Goal: Task Accomplishment & Management: Manage account settings

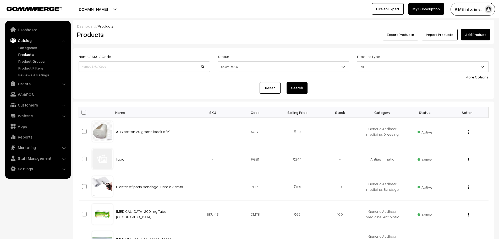
click at [28, 54] on link "Products" at bounding box center [43, 55] width 52 height 6
click at [145, 69] on input at bounding box center [144, 66] width 131 height 10
type input "ABS Cotton 20 grams (Pack of 5)"
click at [300, 89] on button "Search" at bounding box center [297, 88] width 21 height 12
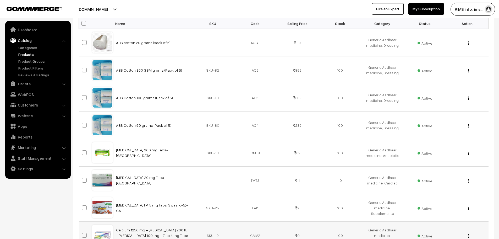
scroll to position [10, 0]
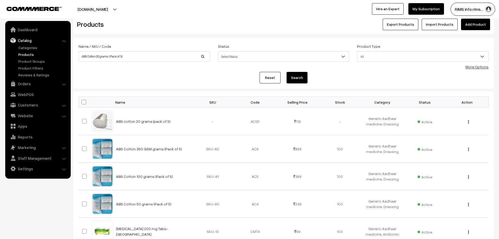
click at [24, 54] on link "Products" at bounding box center [43, 55] width 52 height 6
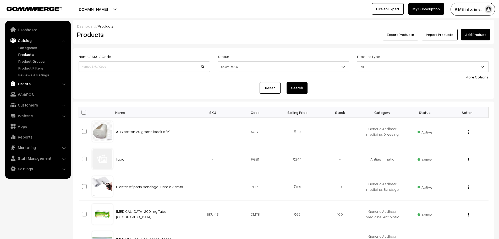
click at [55, 85] on link "Orders" at bounding box center [38, 83] width 62 height 9
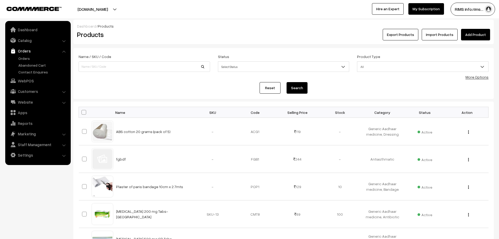
click at [103, 91] on div "Reset Search" at bounding box center [284, 88] width 410 height 12
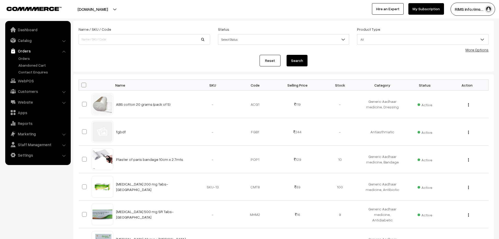
scroll to position [36, 0]
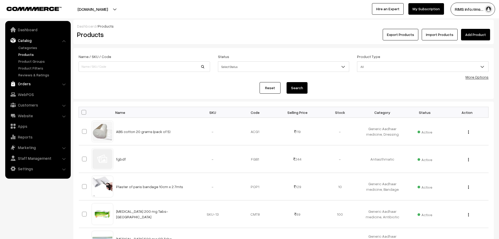
click at [47, 85] on link "Orders" at bounding box center [38, 83] width 62 height 9
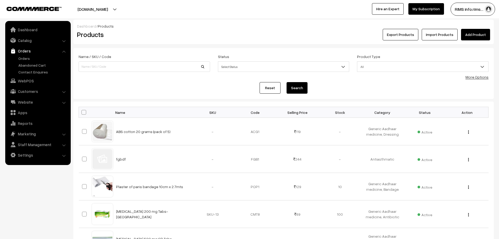
click at [221, 28] on div "Dashboard / Products" at bounding box center [283, 26] width 413 height 6
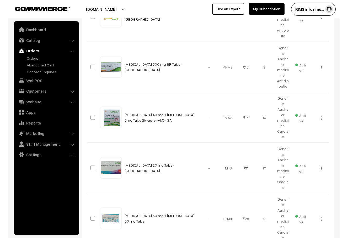
scroll to position [233, 0]
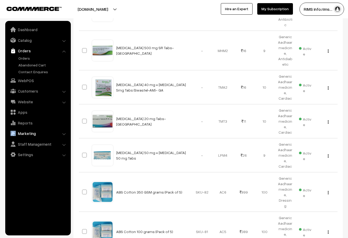
drag, startPoint x: 1, startPoint y: 129, endPoint x: 8, endPoint y: 129, distance: 7.6
click at [8, 129] on nav "Dashboard Catalog" at bounding box center [35, 140] width 71 height 238
click at [2, 130] on nav "Dashboard Catalog" at bounding box center [35, 140] width 71 height 238
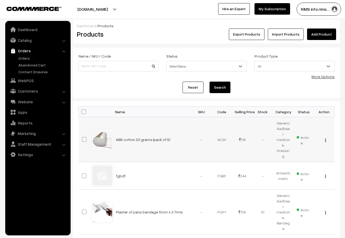
scroll to position [0, 0]
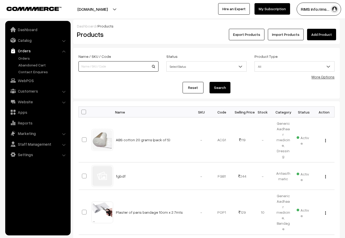
click at [123, 66] on input at bounding box center [119, 66] width 80 height 10
paste input "ABS Cotton 050"
type input "ABS Cotton 050"
click at [220, 87] on button "Search" at bounding box center [220, 88] width 21 height 12
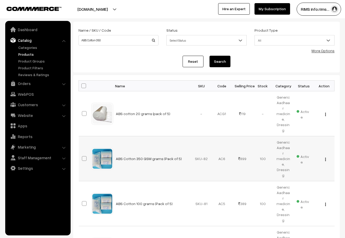
scroll to position [52, 0]
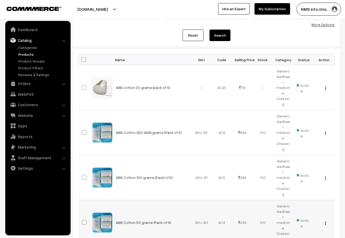
click at [326, 222] on img "button" at bounding box center [326, 223] width 1 height 3
click at [303, 237] on link "Edit" at bounding box center [302, 243] width 45 height 12
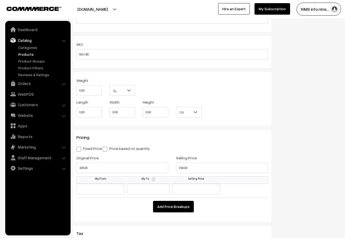
scroll to position [393, 0]
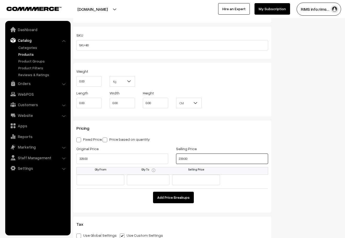
click at [196, 157] on input "239.00" at bounding box center [222, 159] width 92 height 10
type input "249.00"
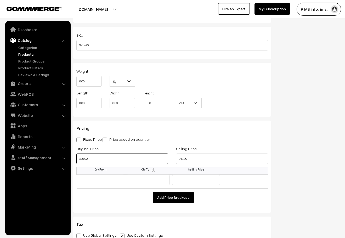
click at [92, 159] on input "329.00" at bounding box center [122, 159] width 92 height 10
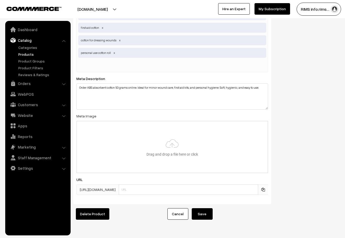
scroll to position [1027, 0]
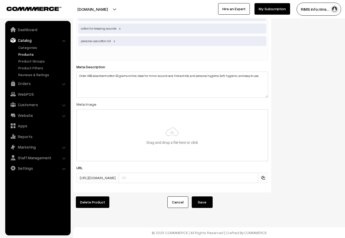
type input "399.00"
click at [204, 198] on button "Save" at bounding box center [202, 203] width 21 height 12
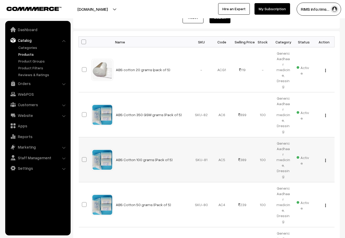
scroll to position [79, 0]
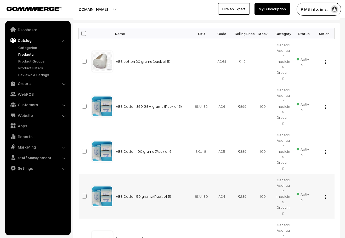
click at [326, 196] on img "button" at bounding box center [326, 197] width 1 height 3
click at [296, 210] on link "Edit" at bounding box center [302, 216] width 45 height 12
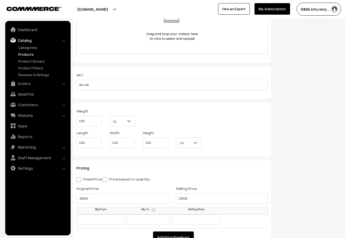
scroll to position [393, 0]
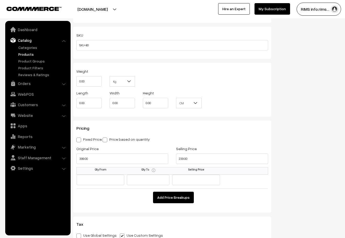
click at [78, 141] on span at bounding box center [78, 140] width 5 height 5
click at [78, 141] on input "Fixed Price" at bounding box center [77, 139] width 3 height 3
radio input "true"
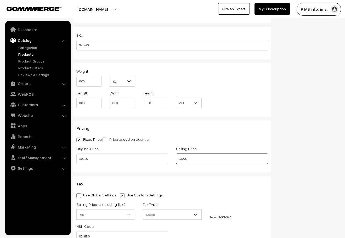
click at [196, 158] on input "239.00" at bounding box center [222, 159] width 92 height 10
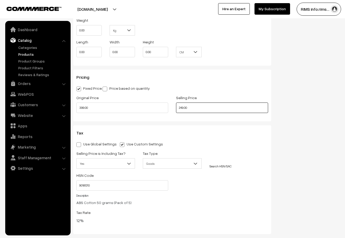
scroll to position [445, 0]
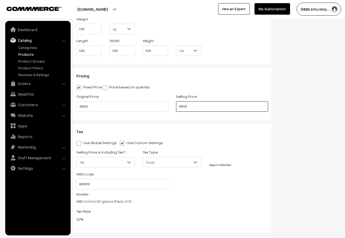
type input "249.00"
click at [273, 183] on div "Name * ABS Cotton 50 grams (Pack of 5) Category Generic Aadhaar medicine × Dres…" at bounding box center [172, 29] width 206 height 853
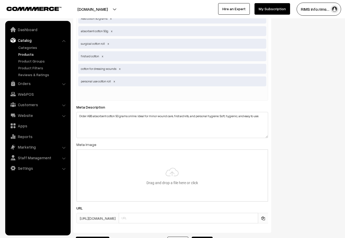
scroll to position [986, 0]
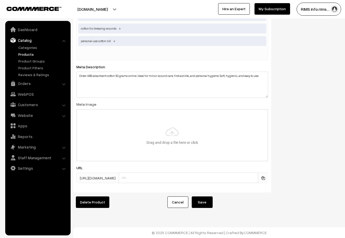
click at [205, 201] on button "Save" at bounding box center [202, 203] width 21 height 12
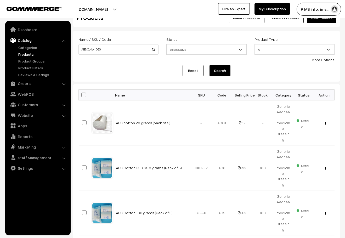
scroll to position [26, 0]
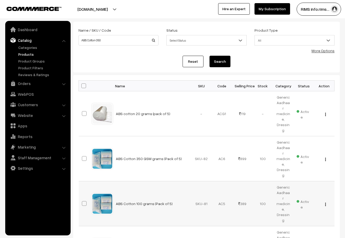
click at [326, 202] on button "button" at bounding box center [325, 204] width 1 height 4
click at [310, 218] on link "Edit" at bounding box center [302, 224] width 45 height 12
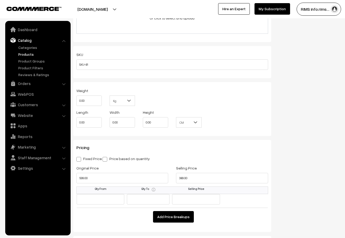
scroll to position [445, 0]
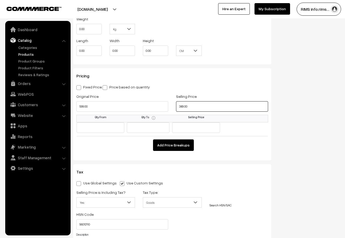
click at [196, 105] on input "389.00" at bounding box center [222, 106] width 92 height 10
click at [199, 106] on input "389.00" at bounding box center [222, 106] width 92 height 10
type input "449.00"
click at [92, 107] on input "599.00" at bounding box center [122, 106] width 92 height 10
type input "699.00"
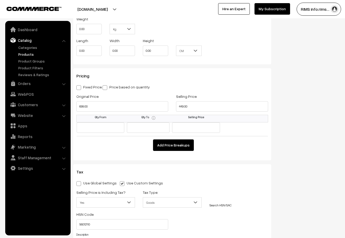
click at [276, 105] on div "Status Active Inactive Active Publish Date Product Type -- Select -- -- Select …" at bounding box center [310, 49] width 69 height 893
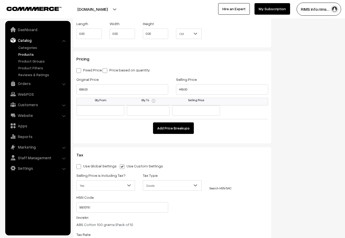
scroll to position [471, 0]
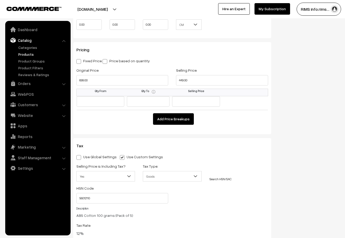
click at [80, 62] on span at bounding box center [78, 61] width 5 height 5
click at [80, 62] on input "Fixed Price" at bounding box center [77, 60] width 3 height 3
radio input "true"
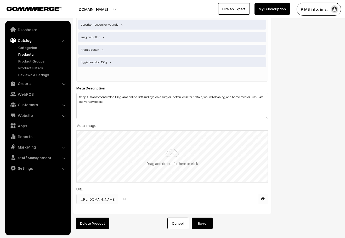
scroll to position [999, 0]
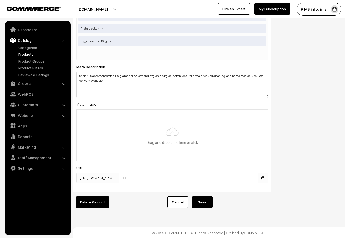
click at [200, 199] on button "Save" at bounding box center [202, 203] width 21 height 12
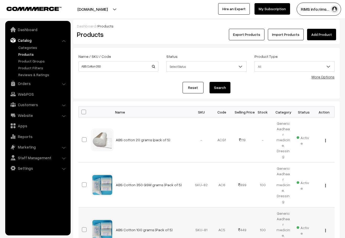
scroll to position [26, 0]
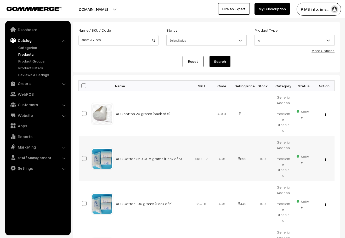
click at [326, 158] on img "button" at bounding box center [326, 159] width 1 height 3
click at [307, 173] on link "Edit" at bounding box center [302, 179] width 45 height 12
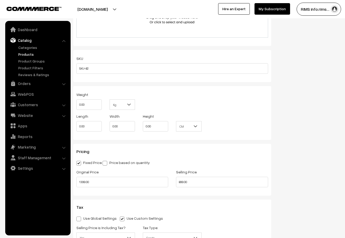
scroll to position [419, 0]
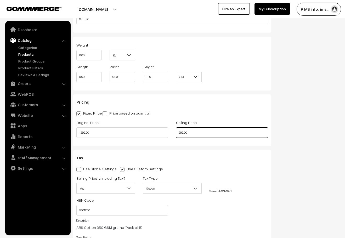
click at [215, 135] on input "899.00" at bounding box center [222, 133] width 92 height 10
click at [324, 156] on div "Status Active Inactive Active Publish Date Product Type -- Select -- -- Select …" at bounding box center [310, 55] width 69 height 853
click at [188, 132] on input "114900.00" at bounding box center [222, 133] width 92 height 10
type input "1149.00"
click at [294, 116] on div "Status Active Inactive Active Publish Date Product Type -- Select -- -- Select …" at bounding box center [310, 55] width 69 height 853
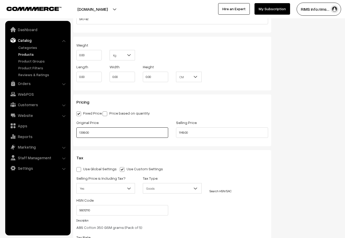
drag, startPoint x: 98, startPoint y: 134, endPoint x: 90, endPoint y: 121, distance: 15.2
click at [96, 132] on input "1399.00" at bounding box center [122, 133] width 92 height 10
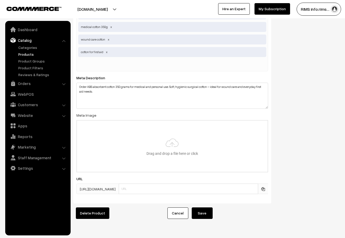
scroll to position [974, 0]
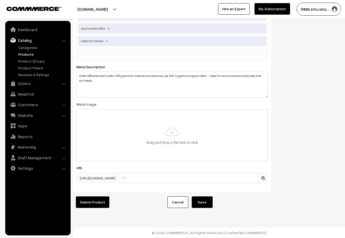
type input "1699.00"
click at [207, 197] on button "Save" at bounding box center [202, 203] width 21 height 12
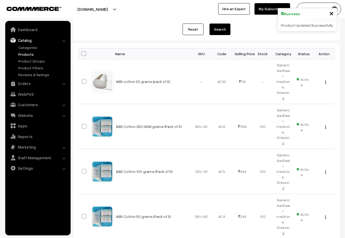
scroll to position [52, 0]
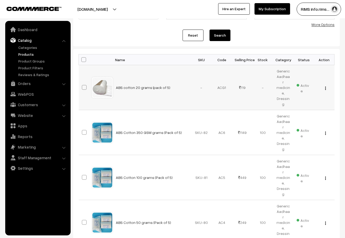
click at [326, 87] on img "button" at bounding box center [326, 88] width 1 height 3
click at [301, 101] on link "Edit" at bounding box center [302, 107] width 45 height 12
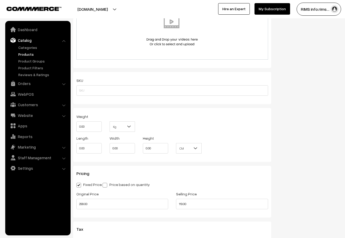
scroll to position [393, 0]
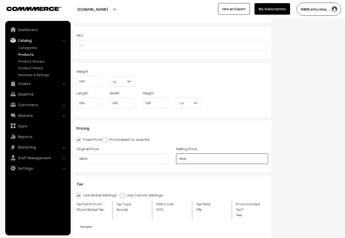
click at [191, 158] on input "119.00" at bounding box center [222, 159] width 92 height 10
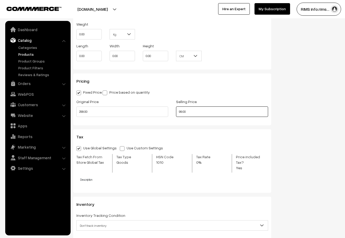
scroll to position [524, 0]
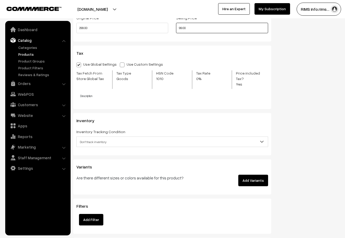
type input "99.00"
click at [120, 65] on span at bounding box center [122, 65] width 5 height 5
click at [120, 65] on input "Use Custom Settings" at bounding box center [121, 63] width 3 height 3
radio input "true"
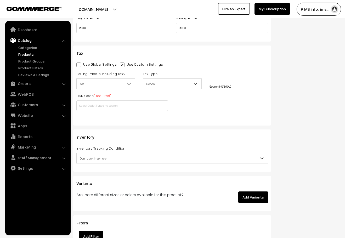
click at [79, 65] on span at bounding box center [78, 65] width 5 height 5
click at [79, 65] on input "Use Global Settings" at bounding box center [77, 63] width 3 height 3
radio input "true"
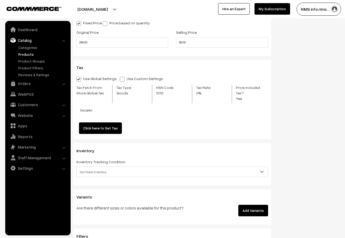
scroll to position [494, 0]
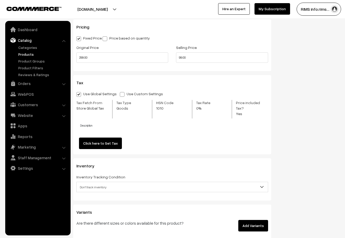
click at [82, 138] on link "Click here to Set Tax" at bounding box center [100, 144] width 43 height 12
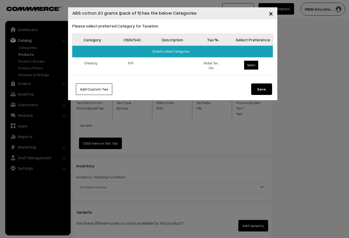
click at [260, 87] on button "Save" at bounding box center [261, 90] width 21 height 12
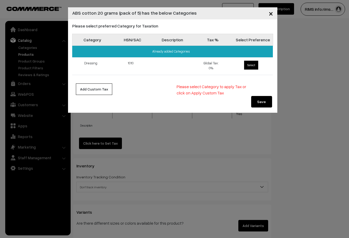
click at [252, 65] on span "Select" at bounding box center [251, 65] width 14 height 9
click at [245, 62] on input "Select" at bounding box center [243, 59] width 3 height 3
radio input "true"
click at [263, 102] on button "Save" at bounding box center [261, 102] width 21 height 12
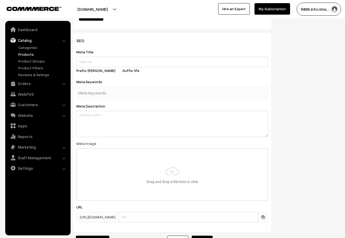
scroll to position [782, 0]
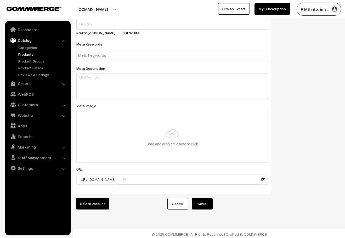
click at [207, 198] on button "Save" at bounding box center [202, 204] width 21 height 12
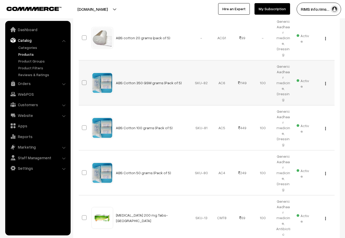
scroll to position [105, 0]
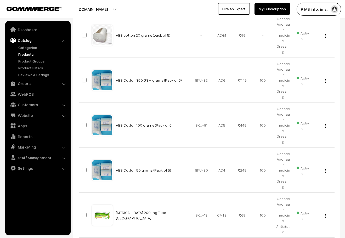
drag, startPoint x: 38, startPoint y: 215, endPoint x: 41, endPoint y: 211, distance: 4.7
click at [39, 214] on ul "Dashboard Catalog" at bounding box center [37, 128] width 65 height 215
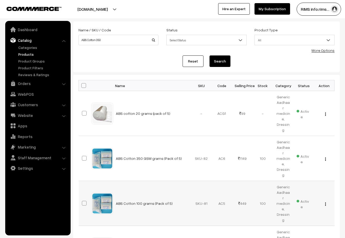
scroll to position [0, 0]
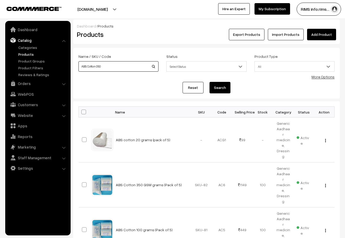
click at [129, 66] on input "ABS Cotton 050" at bounding box center [119, 66] width 80 height 10
type input "A"
paste input "ABSORBENT GAUZE CLOTH SCH F-11 10CM X 3M"
type input "ABSORBENT GAUZE CLOTH SCH F-11 10CM X 3M"
click at [216, 84] on button "Search" at bounding box center [220, 88] width 21 height 12
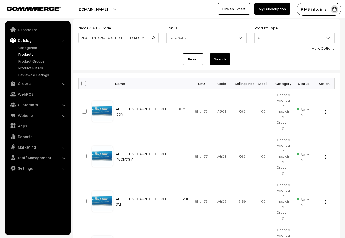
scroll to position [52, 0]
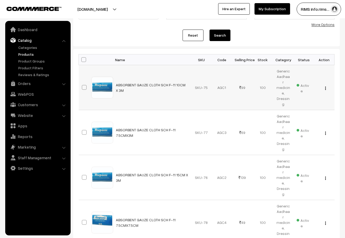
click at [326, 87] on img "button" at bounding box center [326, 88] width 1 height 3
click at [303, 102] on link "Edit" at bounding box center [302, 107] width 45 height 12
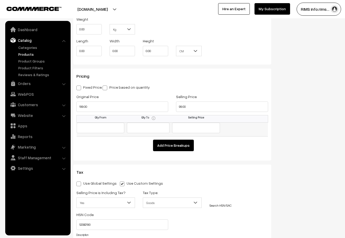
scroll to position [445, 0]
click at [195, 108] on input "99.00" at bounding box center [222, 106] width 92 height 10
type input "89.00"
click at [281, 182] on div "Status Active Inactive Active Publish Date Product Type -- Select -- -- Select …" at bounding box center [310, 49] width 69 height 893
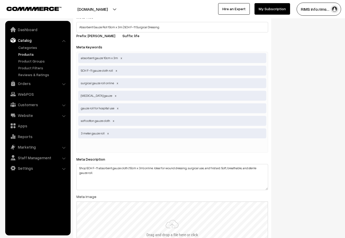
scroll to position [1039, 0]
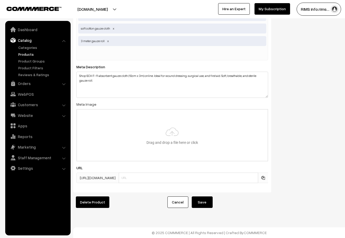
click at [198, 198] on button "Save" at bounding box center [202, 203] width 21 height 12
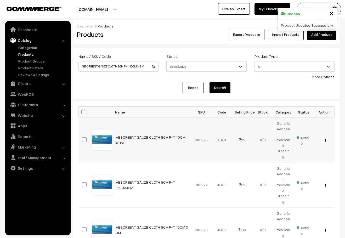
click at [327, 137] on div "View Edit Delete" at bounding box center [324, 140] width 14 height 6
click at [326, 139] on img "button" at bounding box center [326, 140] width 1 height 3
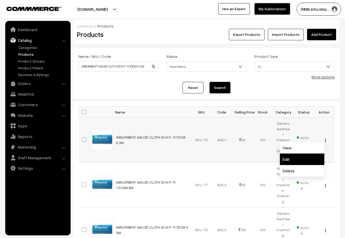
click at [305, 157] on link "Edit" at bounding box center [302, 160] width 45 height 12
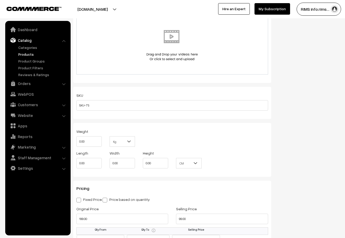
scroll to position [393, 0]
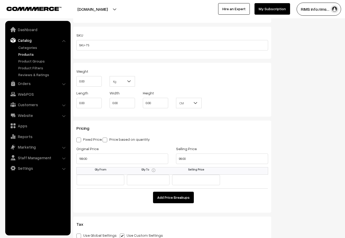
click at [80, 139] on span at bounding box center [78, 140] width 5 height 5
click at [80, 139] on input "Fixed Price" at bounding box center [77, 139] width 3 height 3
radio input "true"
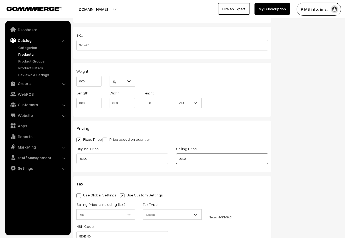
click at [196, 160] on input "99.00" at bounding box center [222, 159] width 92 height 10
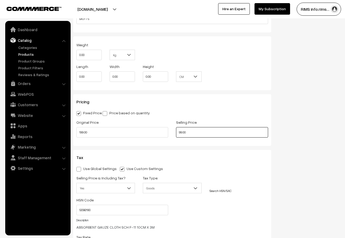
scroll to position [419, 0]
click at [205, 131] on input "99.00" at bounding box center [222, 133] width 92 height 10
type input "89.00"
click at [286, 169] on div "Status Active Inactive Active Publish Date Product Type -- Select -- -- Select …" at bounding box center [310, 55] width 69 height 853
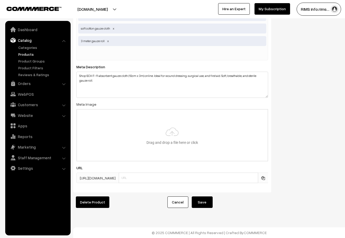
scroll to position [999, 0]
click at [207, 201] on button "Save" at bounding box center [202, 203] width 21 height 12
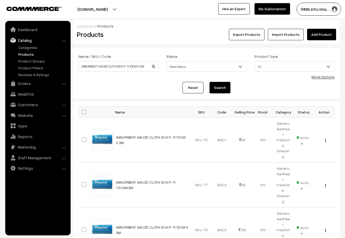
scroll to position [26, 0]
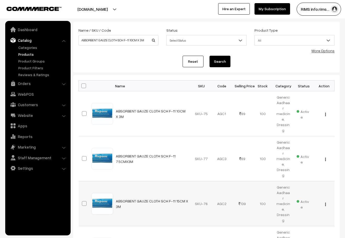
click at [326, 203] on img "button" at bounding box center [326, 204] width 1 height 3
click at [305, 218] on link "Edit" at bounding box center [302, 224] width 45 height 12
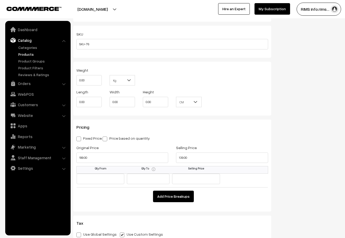
scroll to position [471, 0]
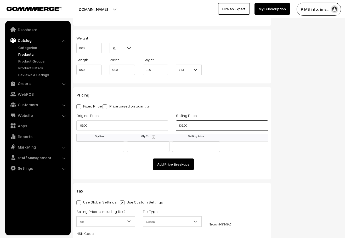
click at [196, 122] on input "139.00" at bounding box center [222, 125] width 92 height 10
type input "129.00"
click at [277, 125] on div "Status Active Inactive Active Publish Date Product Type -- Select -- -- Select …" at bounding box center [310, 46] width 69 height 938
click at [79, 107] on span at bounding box center [78, 107] width 5 height 5
click at [79, 107] on input "Fixed Price" at bounding box center [77, 105] width 3 height 3
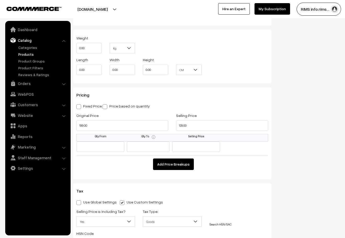
radio input "true"
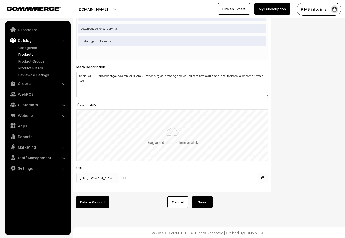
scroll to position [1032, 0]
click at [202, 199] on button "Save" at bounding box center [202, 203] width 21 height 12
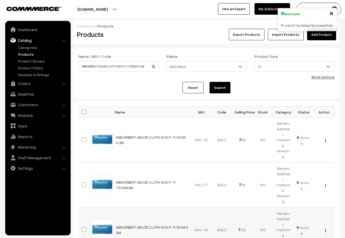
scroll to position [79, 0]
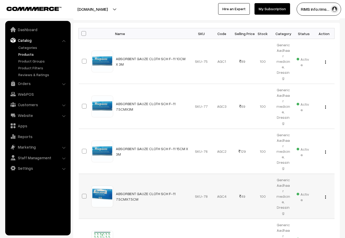
click at [326, 196] on img "button" at bounding box center [326, 197] width 1 height 3
click at [307, 210] on link "Edit" at bounding box center [302, 216] width 45 height 12
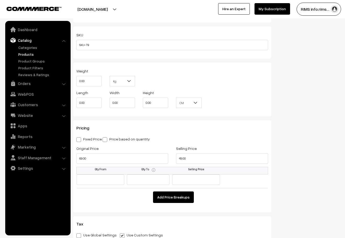
scroll to position [419, 0]
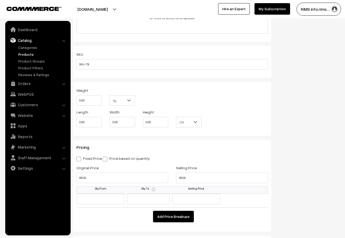
click at [77, 158] on span at bounding box center [78, 159] width 5 height 5
click at [77, 158] on input "Fixed Price" at bounding box center [77, 158] width 3 height 3
radio input "true"
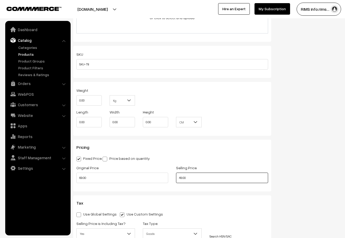
click at [190, 178] on input "49.00" at bounding box center [222, 178] width 92 height 10
type input "39.00"
click at [282, 135] on div "Status Active Inactive Active Publish Date Product Type -- Select -- -- Select …" at bounding box center [310, 78] width 69 height 898
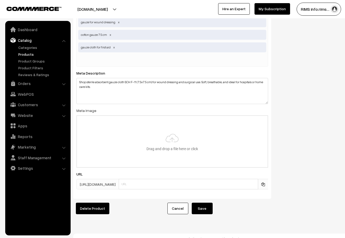
scroll to position [1044, 0]
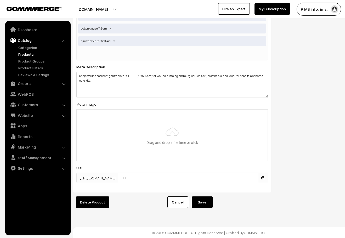
click at [199, 201] on button "Save" at bounding box center [202, 203] width 21 height 12
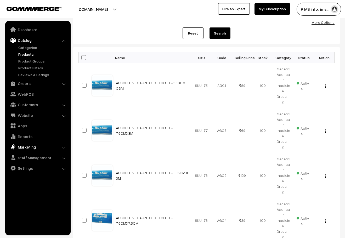
scroll to position [52, 0]
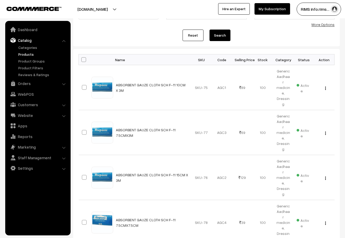
click at [135, 46] on form "Name / SKU / Code ABSORBENT GAUZE CLOTH SCH F-11 10CM X 3M Status Select Status…" at bounding box center [206, 21] width 267 height 51
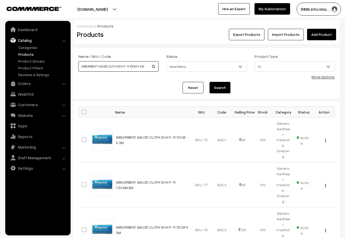
click at [145, 67] on input "ABSORBENT GAUZE CLOTH SCH F-11 10CM X 3M" at bounding box center [119, 66] width 80 height 10
type input "A"
paste input "[MEDICAL_DATA] 100 mg + [MEDICAL_DATA] 325 mg (SWASACE P )Tab-GA"
type input "[MEDICAL_DATA] 100 mg + [MEDICAL_DATA] 325 mg (SWASACE P )Tab-GA"
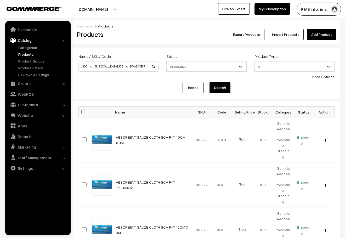
scroll to position [0, 0]
click at [221, 87] on button "Search" at bounding box center [220, 88] width 21 height 12
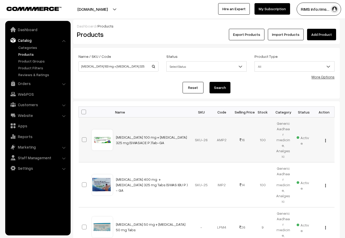
click at [326, 139] on img "button" at bounding box center [326, 140] width 1 height 3
click at [320, 154] on link "Edit" at bounding box center [302, 160] width 45 height 12
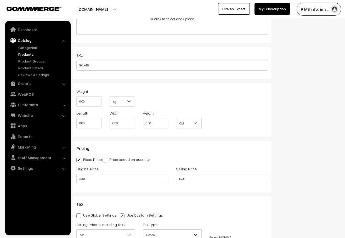
scroll to position [419, 0]
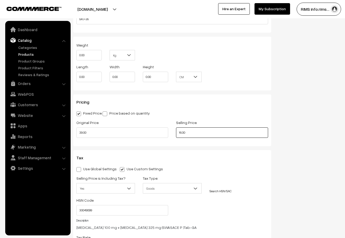
click at [205, 131] on input "16.00" at bounding box center [222, 133] width 92 height 10
type input "15.00"
click at [279, 168] on div "Status Active Inactive Active Publish Date Product Type -- Select -- -- Select …" at bounding box center [310, 55] width 69 height 853
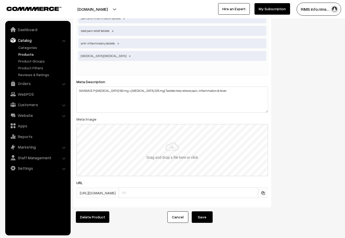
scroll to position [974, 0]
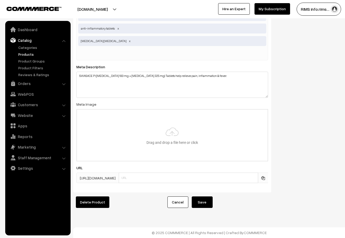
click at [204, 197] on button "Save" at bounding box center [202, 203] width 21 height 12
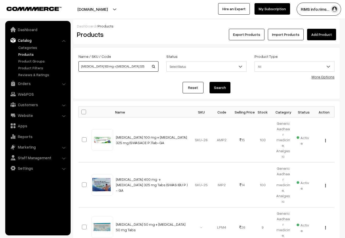
click at [144, 67] on input "Aceclofenac 100 mg + Paracetamol 325 mg (SWASACE P )Tab-GA" at bounding box center [119, 66] width 80 height 10
type input "A"
paste input "Adult Pull Up Diaper (L)"
type input "Adult Pull Up Diaper (L)"
click at [223, 86] on button "Search" at bounding box center [220, 88] width 21 height 12
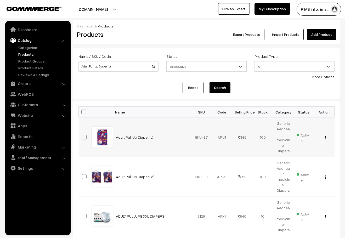
click at [326, 136] on img "button" at bounding box center [326, 137] width 1 height 3
click at [294, 151] on link "Edit" at bounding box center [302, 157] width 45 height 12
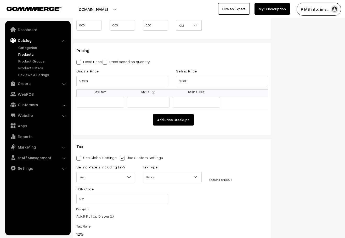
scroll to position [471, 0]
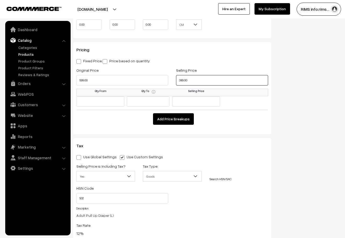
click at [212, 84] on input "389.00" at bounding box center [222, 80] width 92 height 10
type input "469.00"
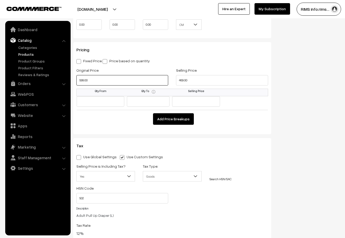
click at [90, 82] on input "599.00" at bounding box center [122, 80] width 92 height 10
click at [81, 80] on input "599.00" at bounding box center [122, 80] width 92 height 10
type input "699.00"
click at [266, 116] on td "Add Price Breakups" at bounding box center [173, 117] width 192 height 15
click at [79, 61] on span at bounding box center [78, 61] width 5 height 5
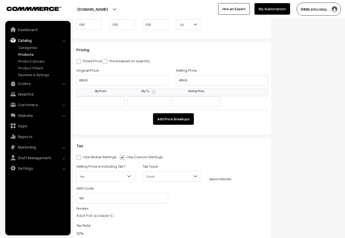
click at [79, 61] on input "Fixed Price" at bounding box center [77, 60] width 3 height 3
radio input "true"
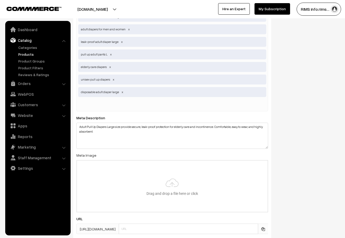
scroll to position [1024, 0]
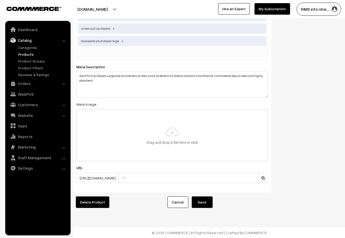
click at [199, 198] on button "Save" at bounding box center [202, 203] width 21 height 12
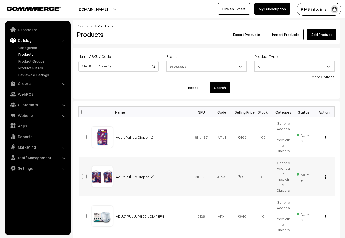
click at [326, 176] on img "button" at bounding box center [326, 177] width 1 height 3
click at [301, 191] on link "Edit" at bounding box center [302, 197] width 45 height 12
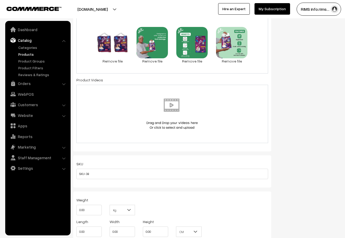
scroll to position [393, 0]
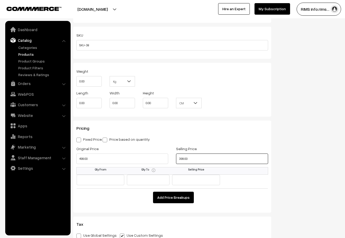
click at [194, 160] on input "399.00" at bounding box center [222, 159] width 92 height 10
type input "449.00"
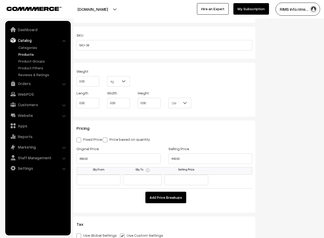
click at [172, 88] on div "Weight 0.00 Kg Kg" at bounding box center [165, 79] width 184 height 22
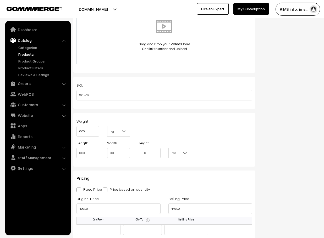
scroll to position [419, 0]
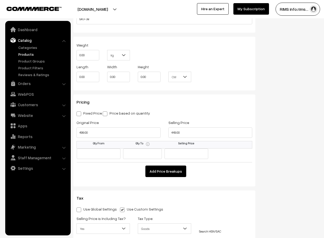
click at [80, 115] on span at bounding box center [78, 114] width 5 height 5
click at [80, 115] on input "Fixed Price" at bounding box center [77, 112] width 3 height 3
radio input "true"
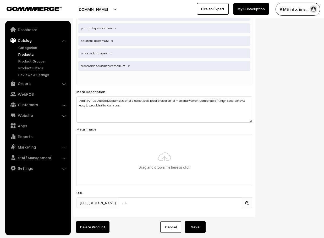
scroll to position [1024, 0]
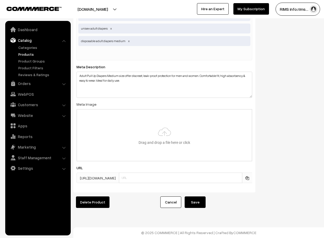
click at [192, 197] on button "Save" at bounding box center [195, 203] width 21 height 12
